Goal: Task Accomplishment & Management: Use online tool/utility

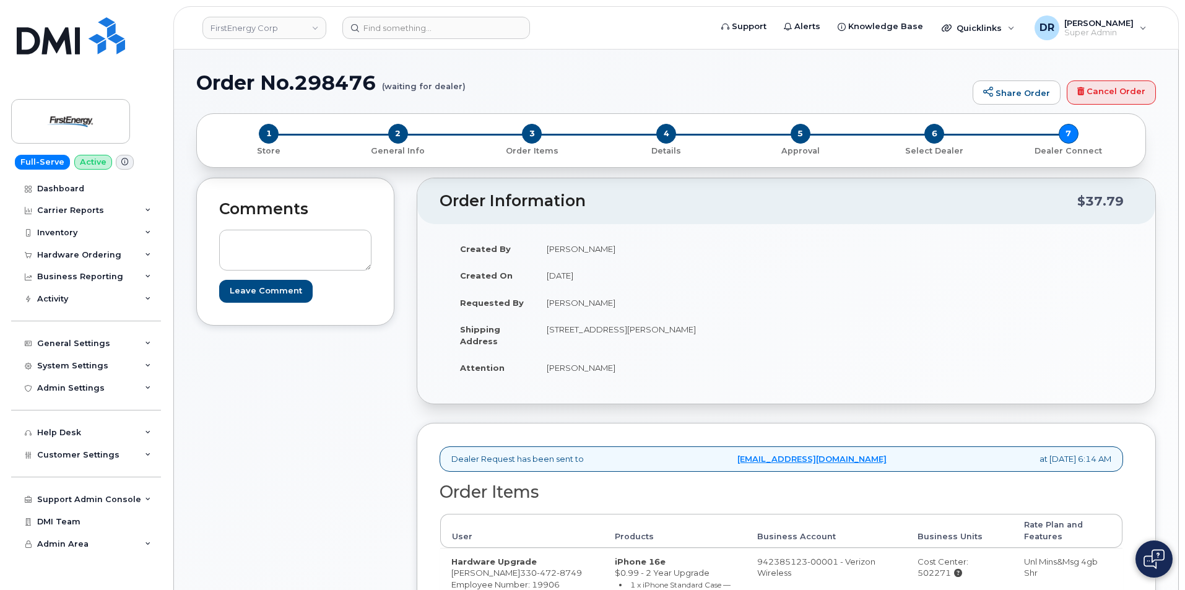
scroll to position [143, 0]
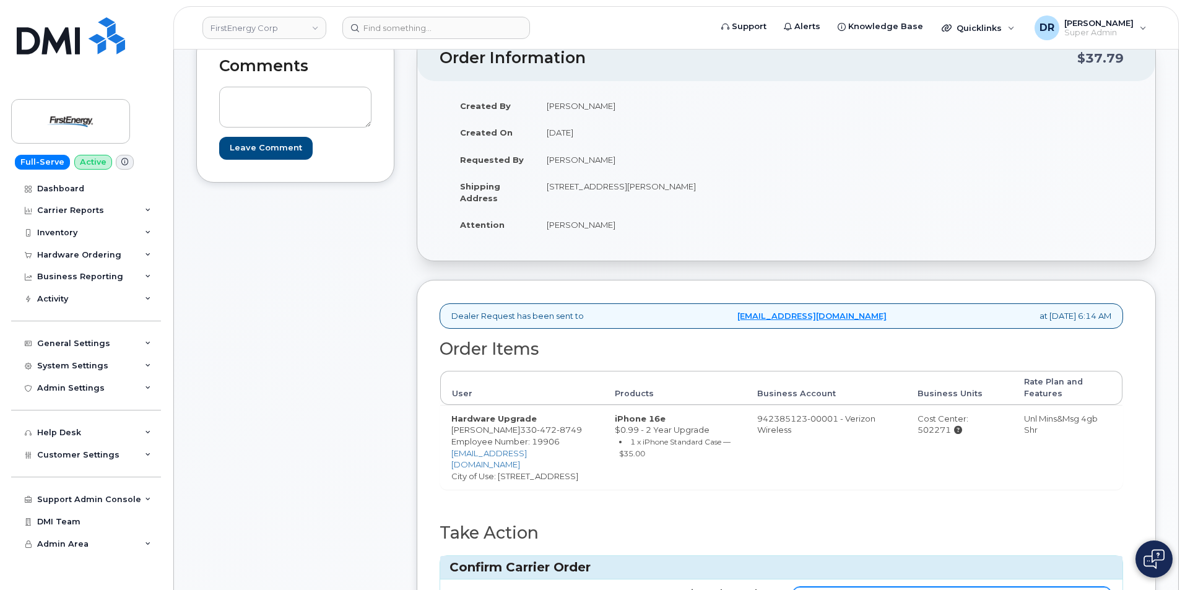
click at [951, 587] on input "Carrier Order Number" at bounding box center [952, 598] width 319 height 22
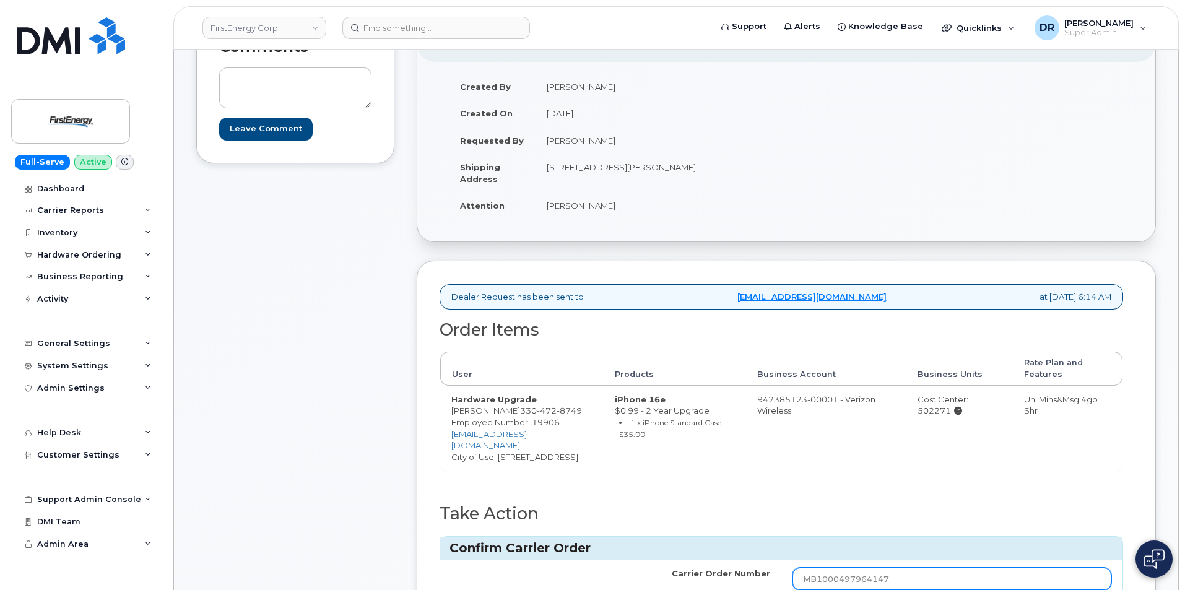
type input "MB1000497964147"
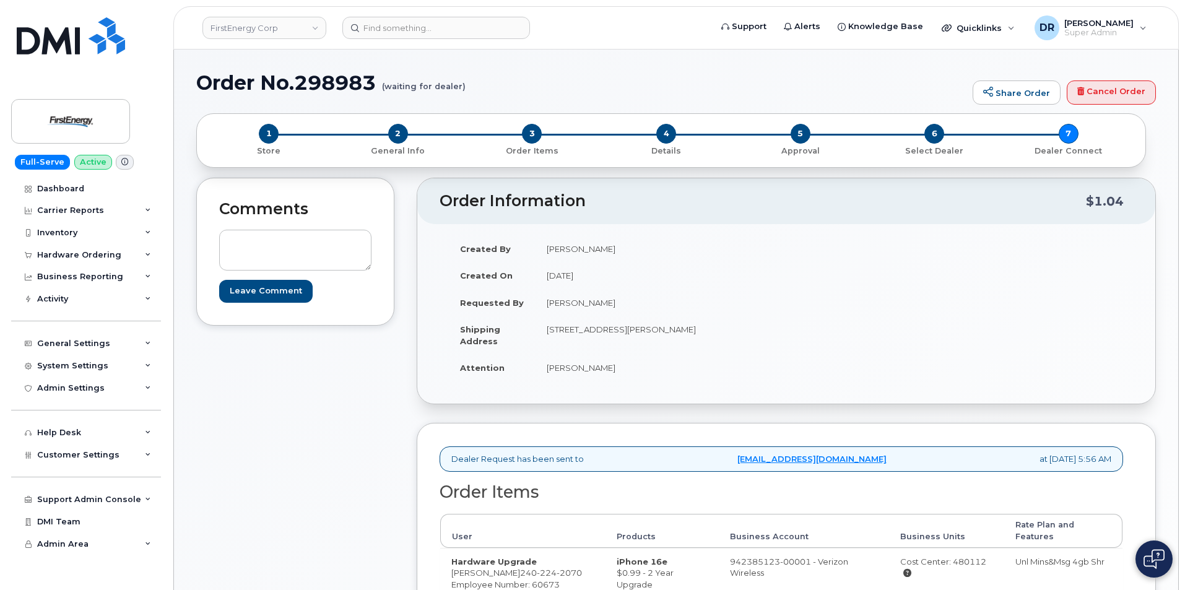
scroll to position [120, 0]
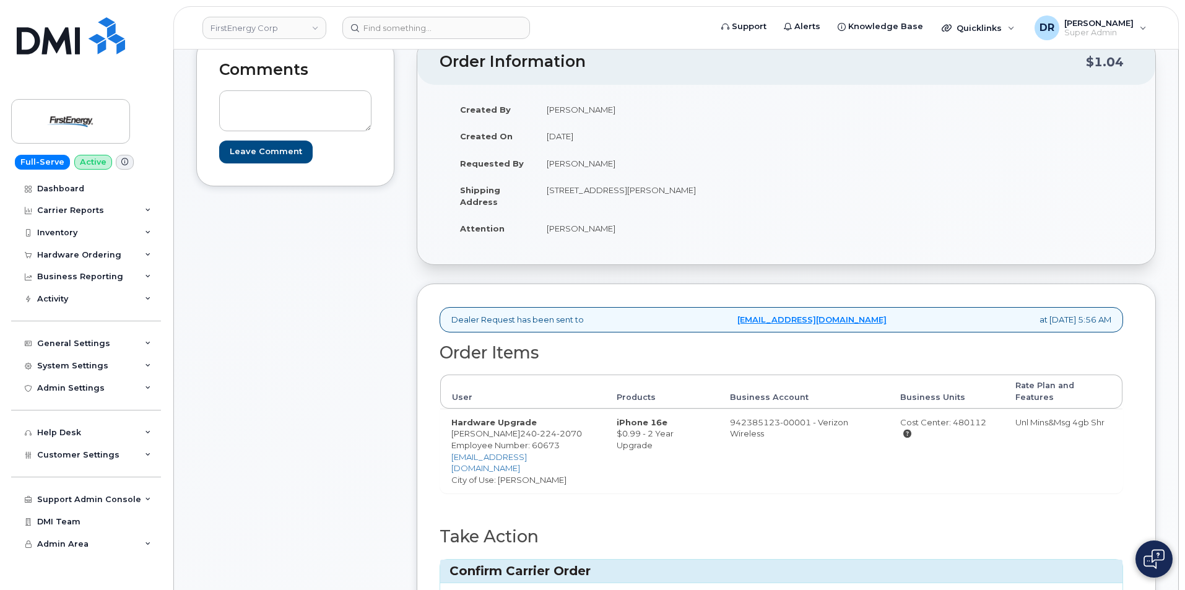
type input "MB3000588884194"
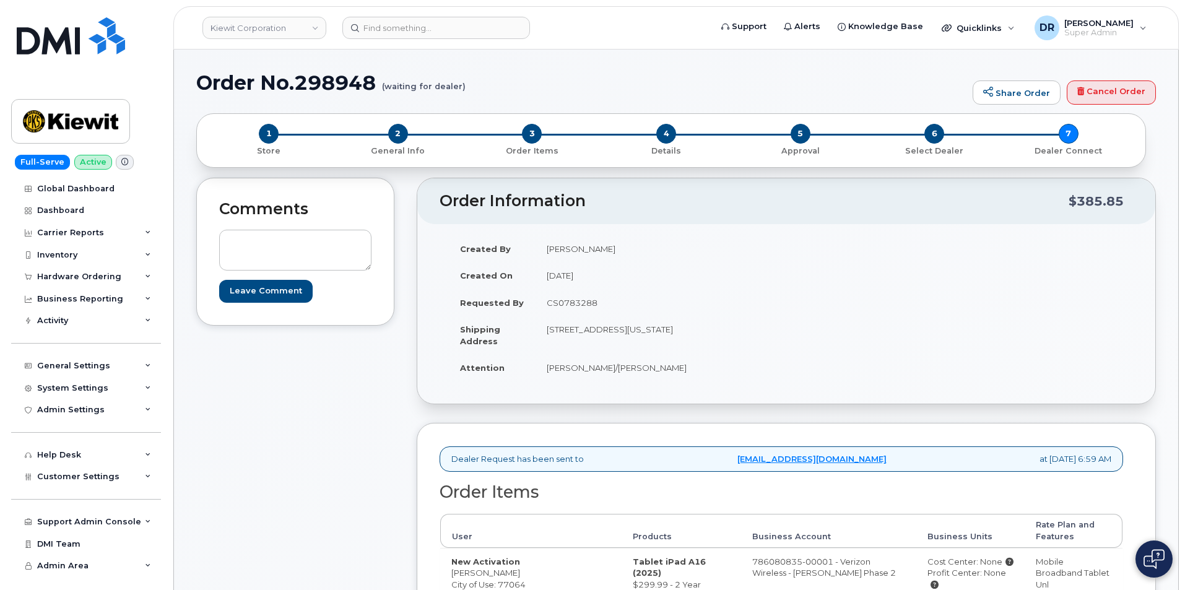
scroll to position [137, 0]
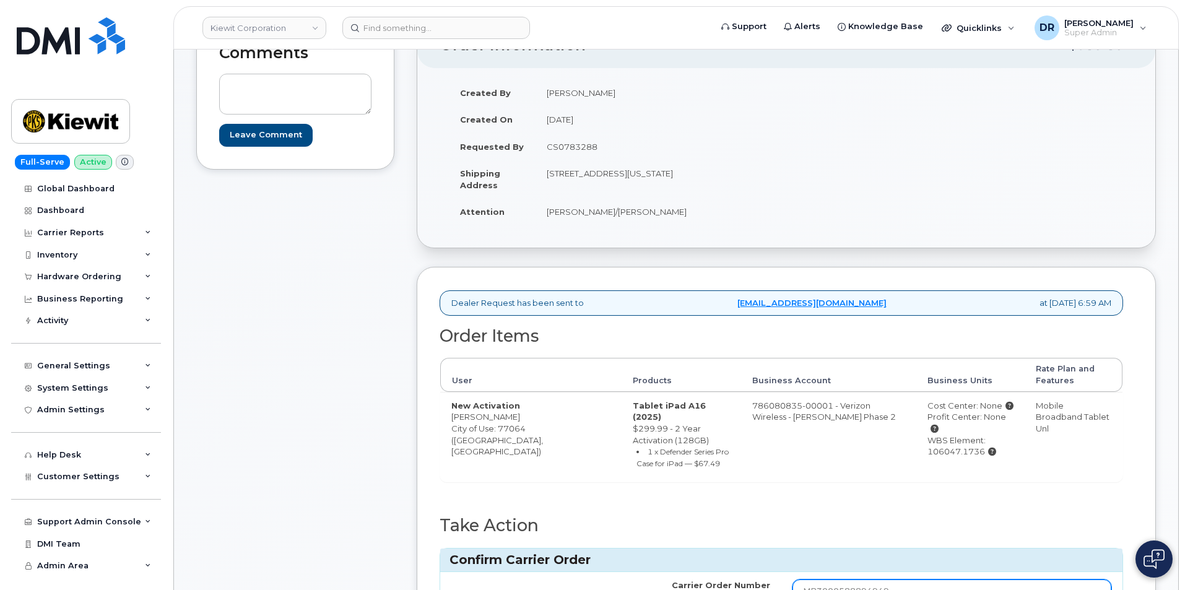
type input "MB3000588894949"
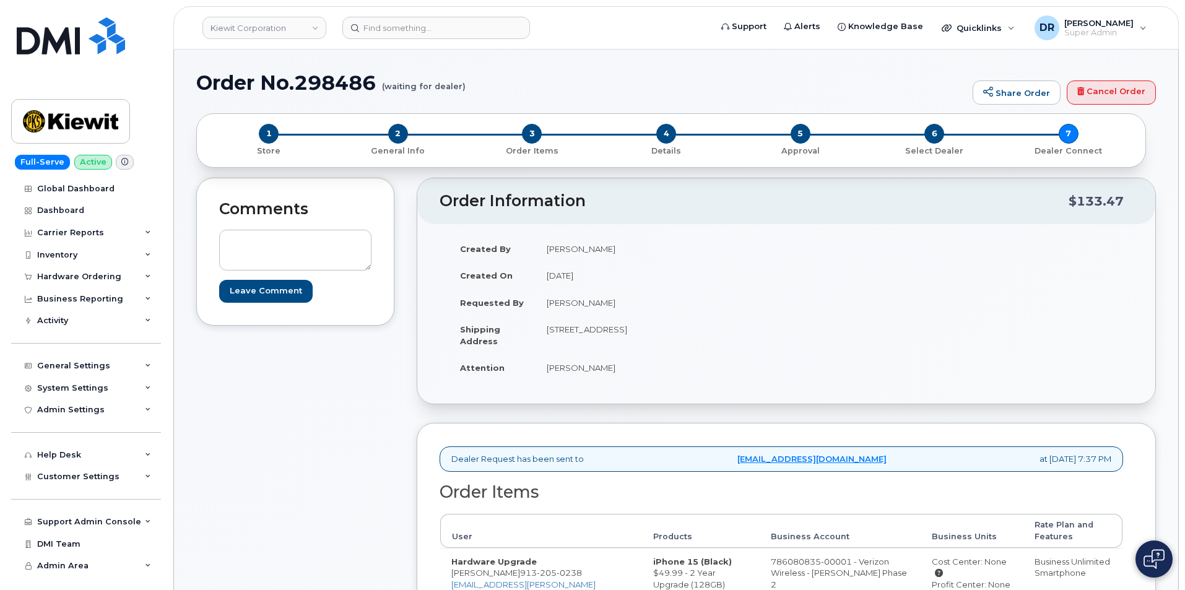
scroll to position [172, 0]
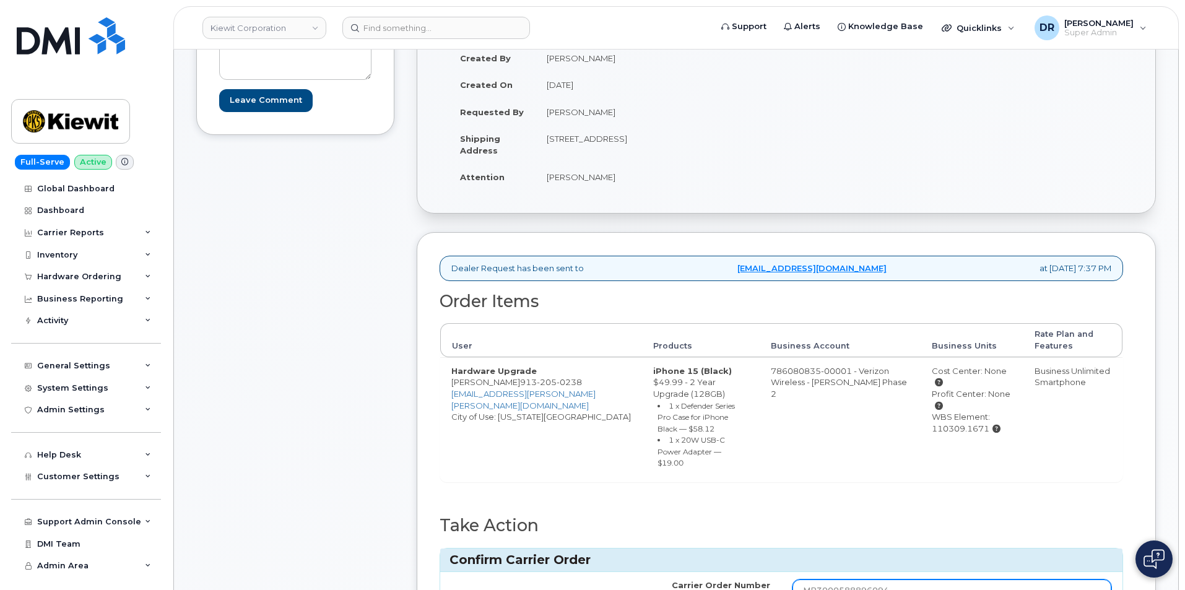
type input "MB3000588896094"
